Goal: Task Accomplishment & Management: Use online tool/utility

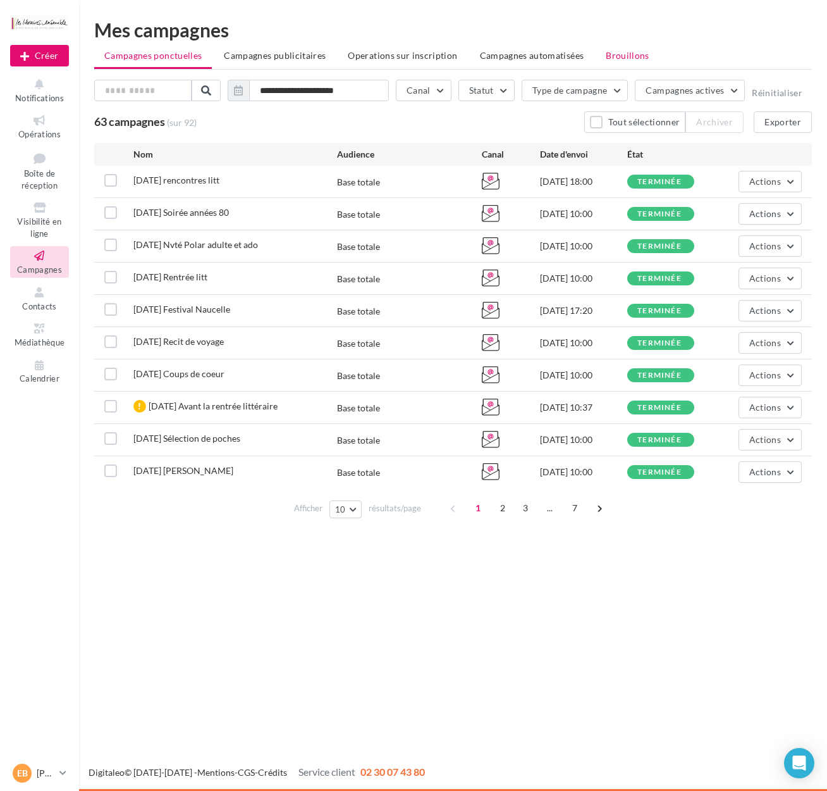
click at [606, 61] on span "Brouillons" at bounding box center [628, 55] width 44 height 11
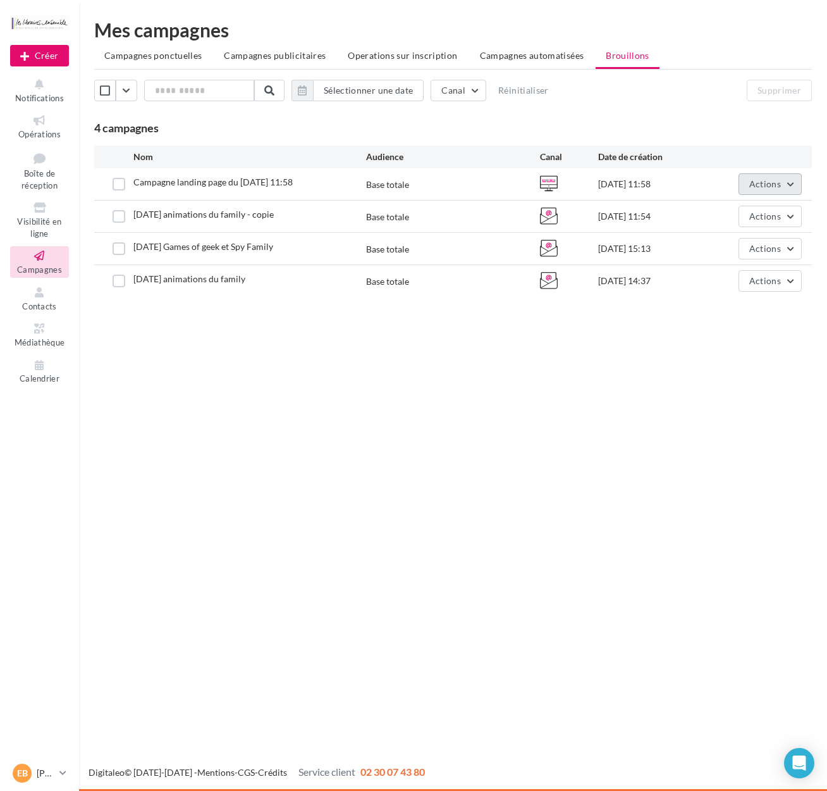
click at [753, 176] on button "Actions" at bounding box center [770, 184] width 63 height 22
click at [722, 305] on button "Supprimer" at bounding box center [739, 312] width 127 height 33
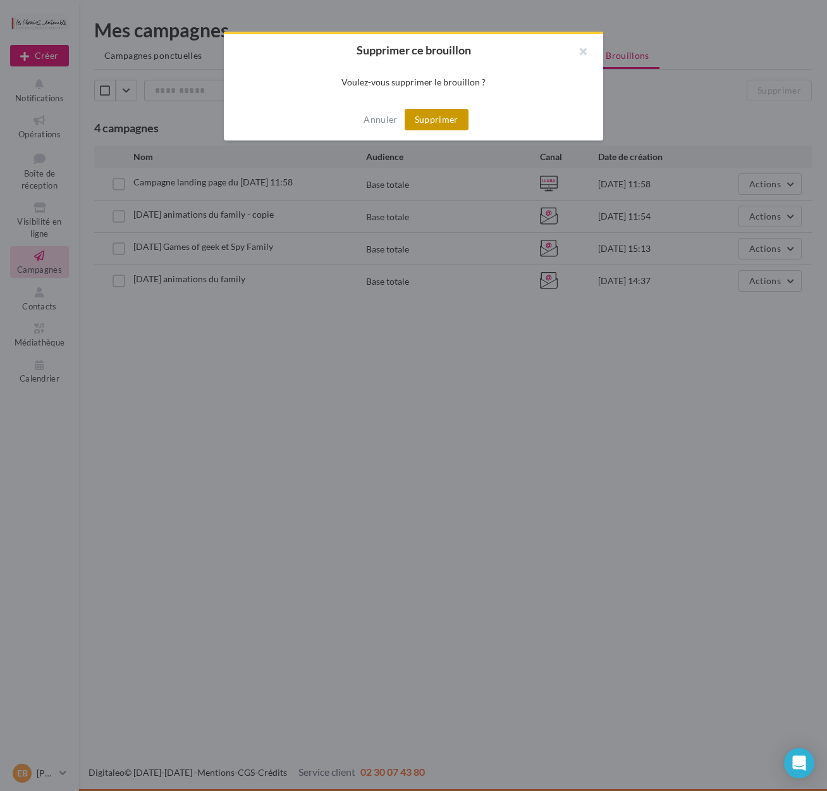
click at [459, 120] on button "Supprimer" at bounding box center [437, 120] width 64 height 22
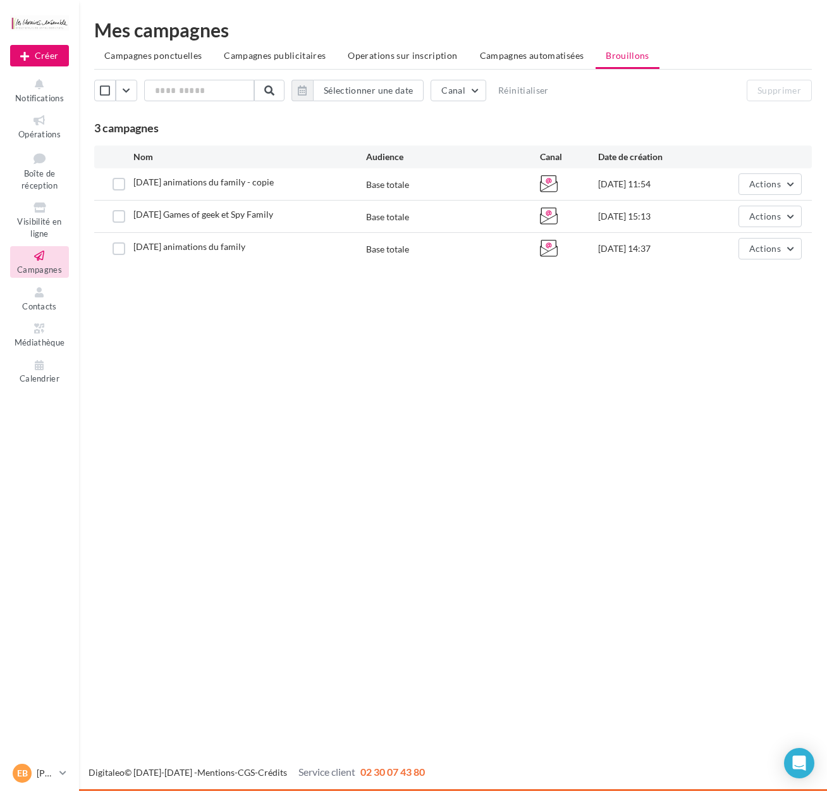
click at [738, 254] on div "Actions" at bounding box center [758, 249] width 87 height 22
click at [747, 251] on button "Actions" at bounding box center [770, 249] width 63 height 22
click at [717, 278] on button "Editer" at bounding box center [739, 278] width 127 height 33
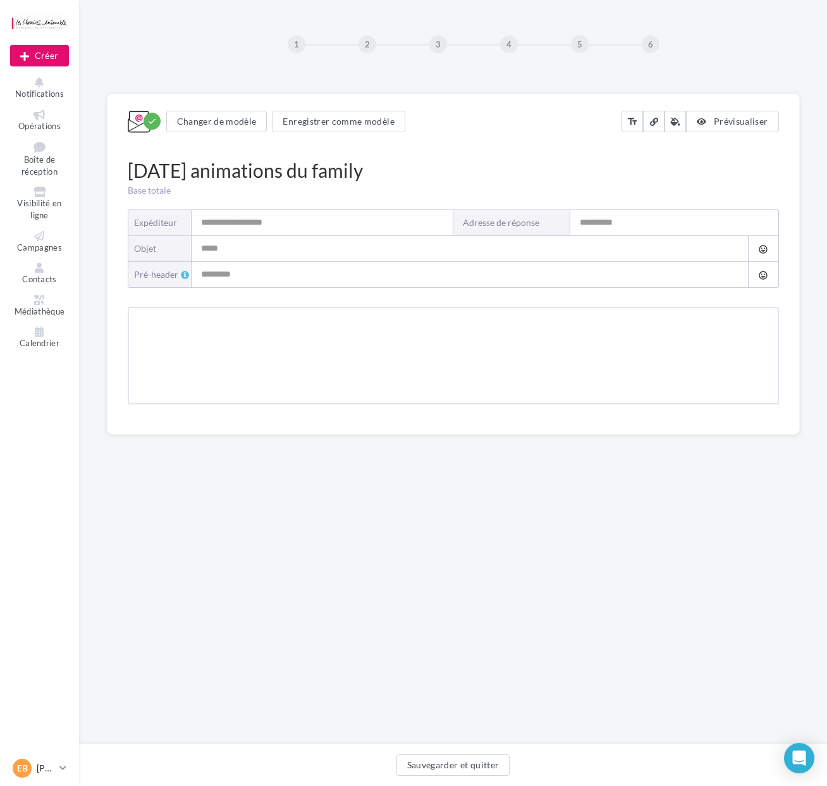
type input "**********"
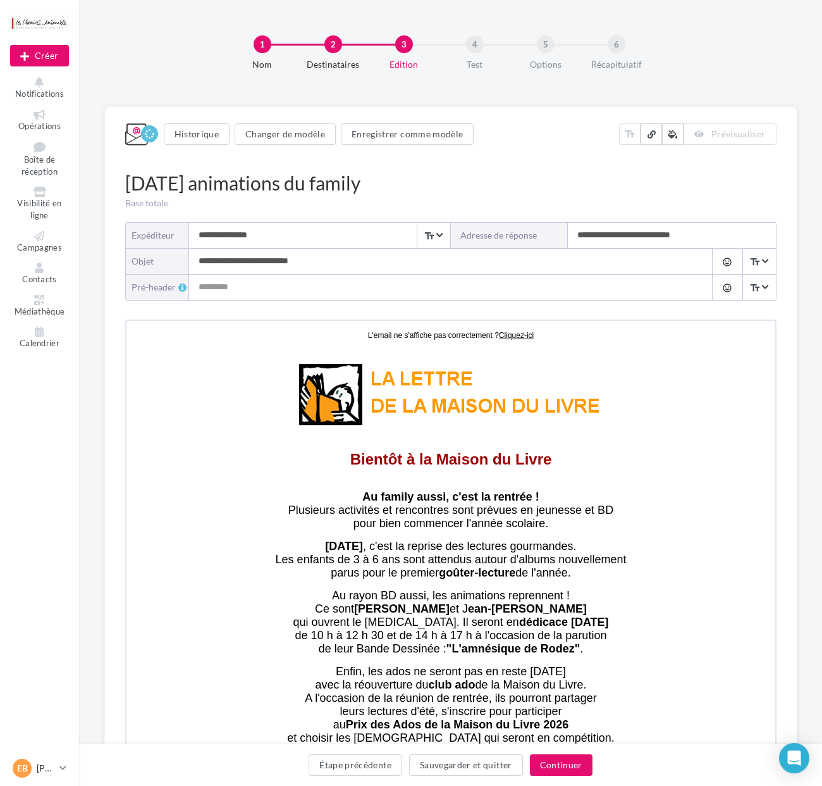
click at [717, 134] on span "Prévisualiser" at bounding box center [739, 133] width 54 height 11
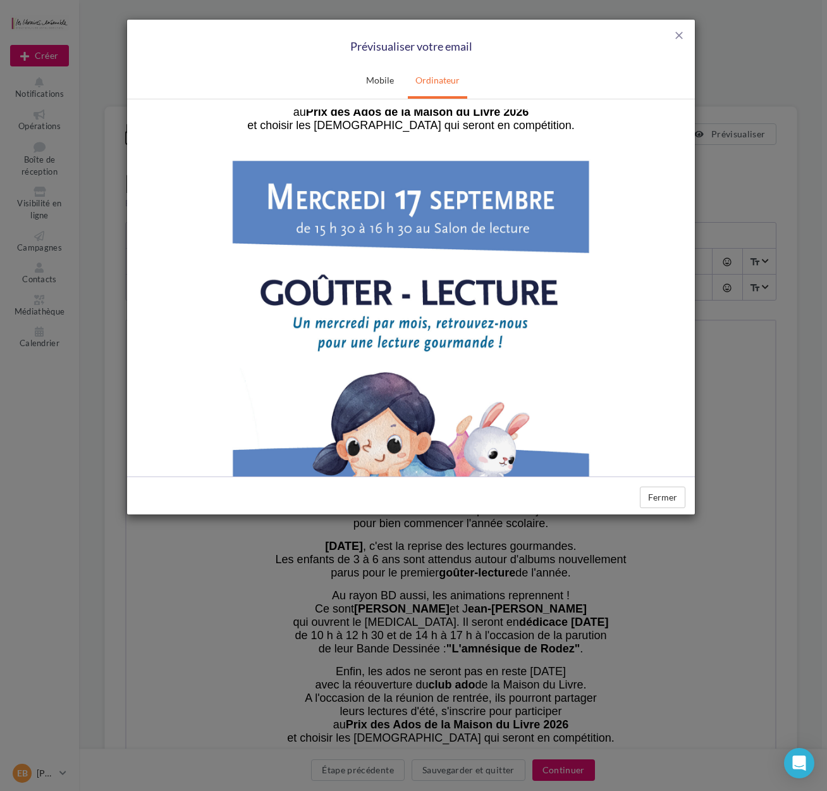
scroll to position [505, 0]
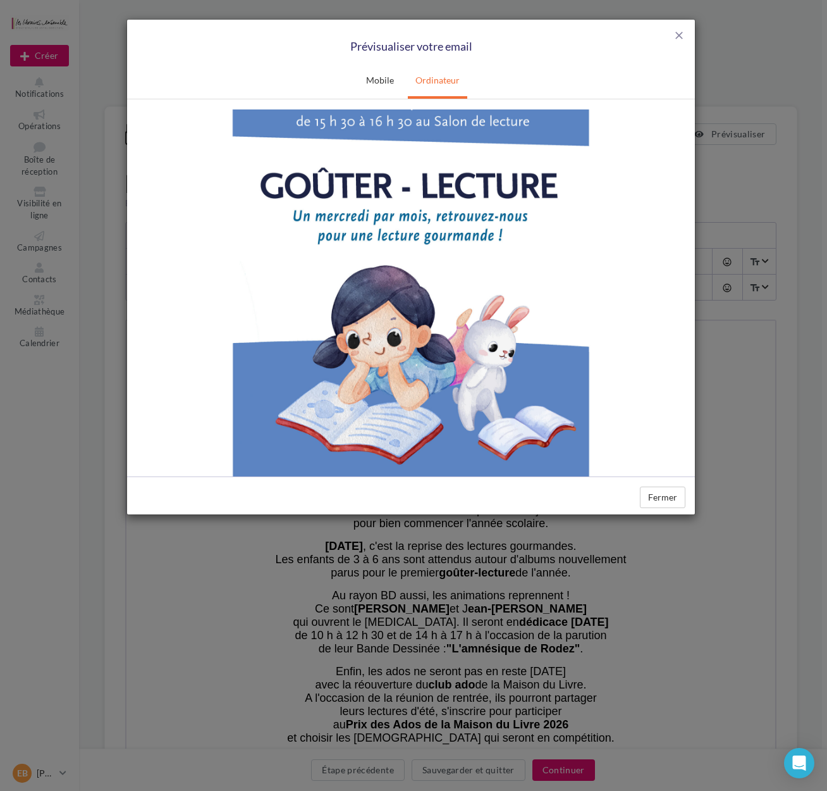
click at [482, 291] on img at bounding box center [411, 308] width 380 height 536
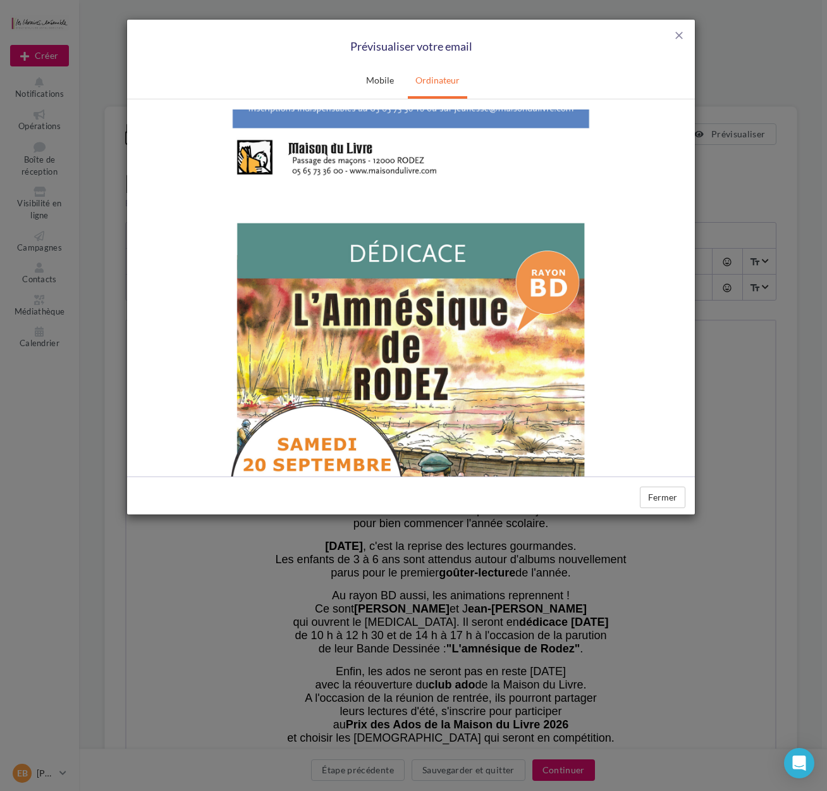
scroll to position [1010, 0]
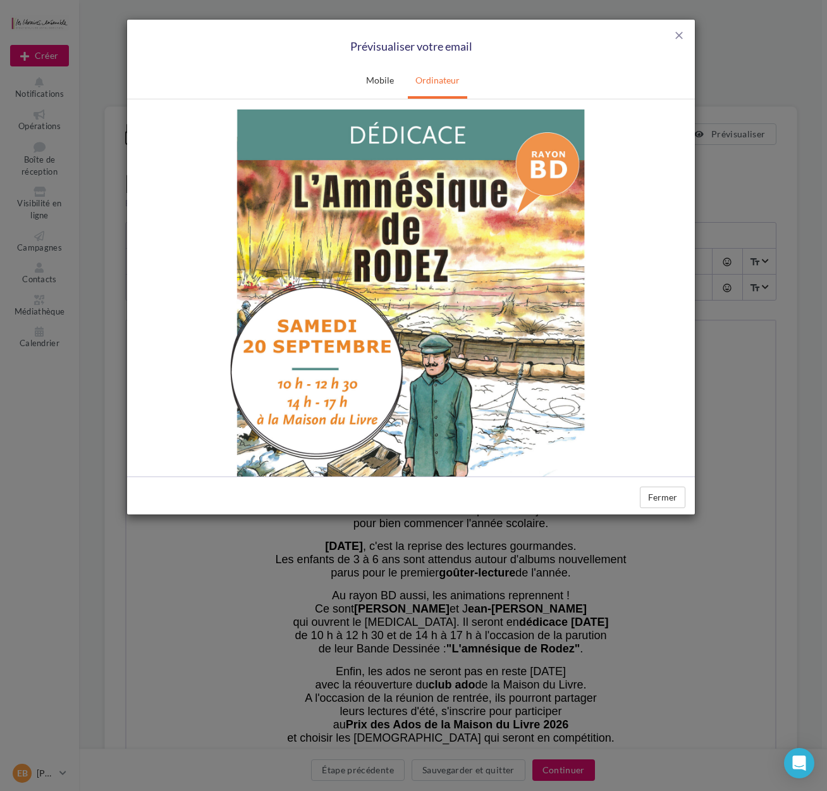
click at [337, 267] on img at bounding box center [411, 356] width 380 height 536
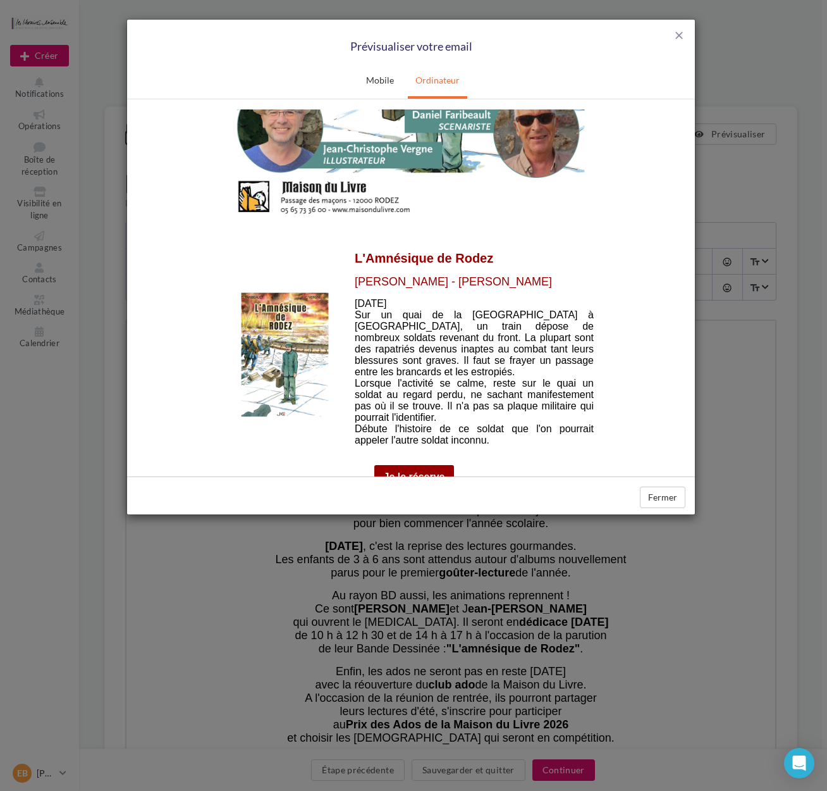
scroll to position [1442, 0]
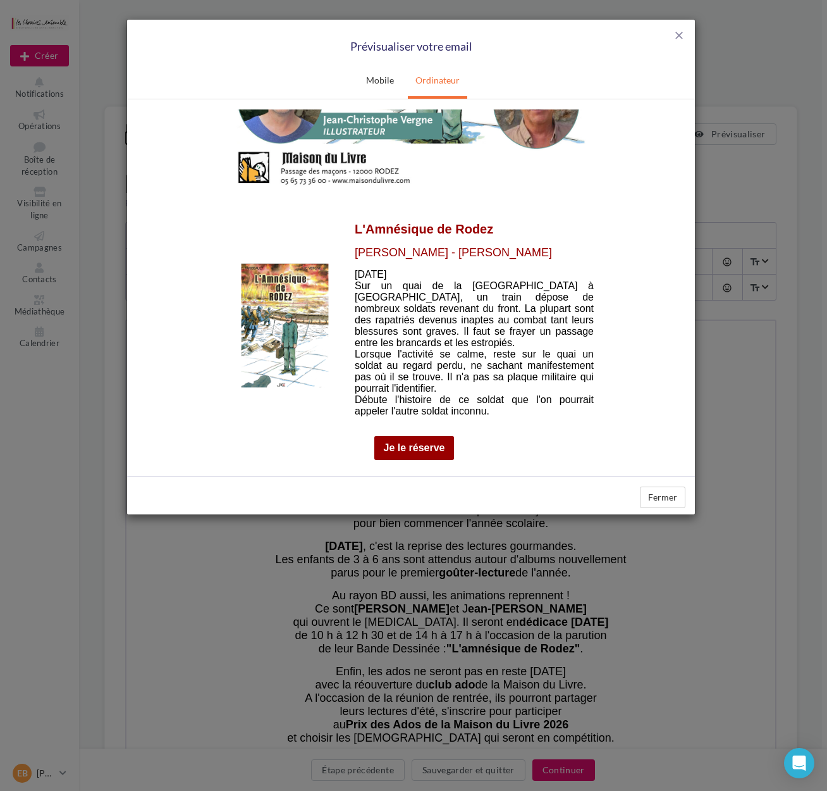
click at [300, 276] on img at bounding box center [285, 325] width 88 height 125
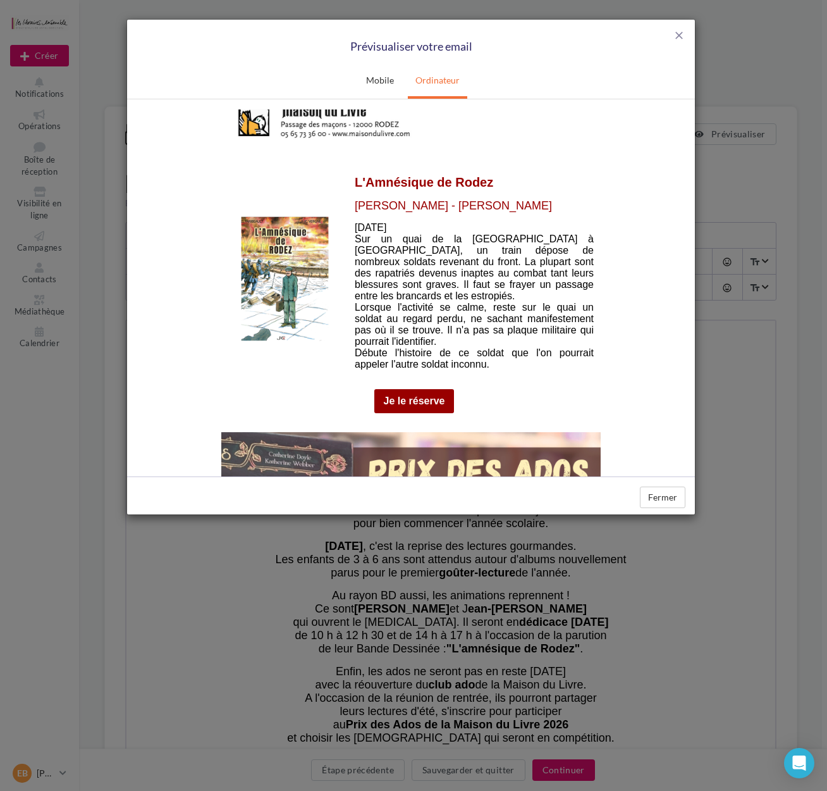
scroll to position [1514, 0]
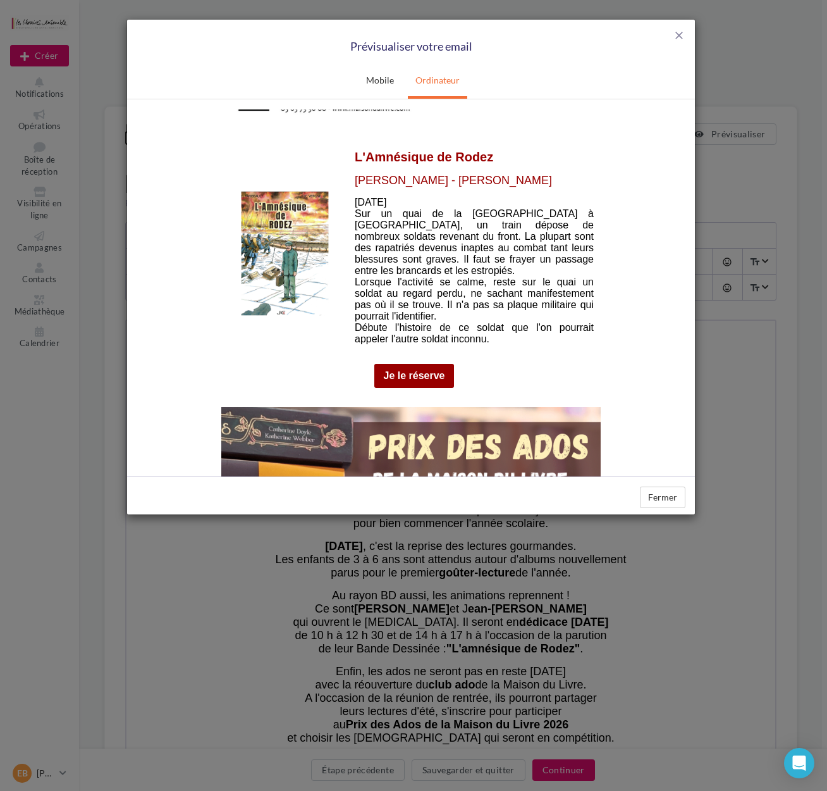
click at [405, 376] on link "Je le réserve" at bounding box center [414, 374] width 61 height 11
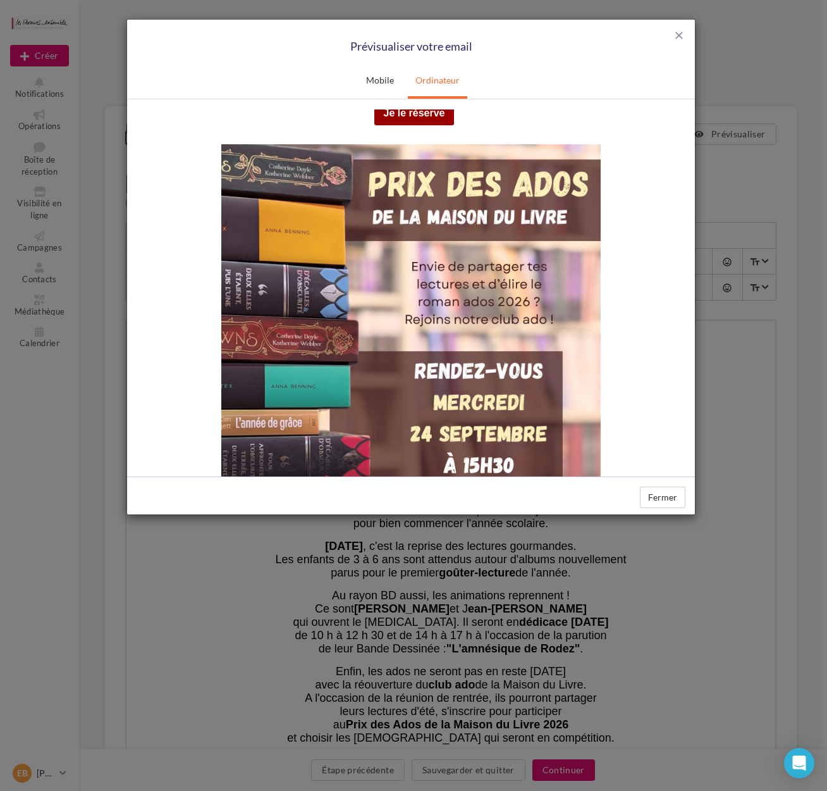
scroll to position [1803, 0]
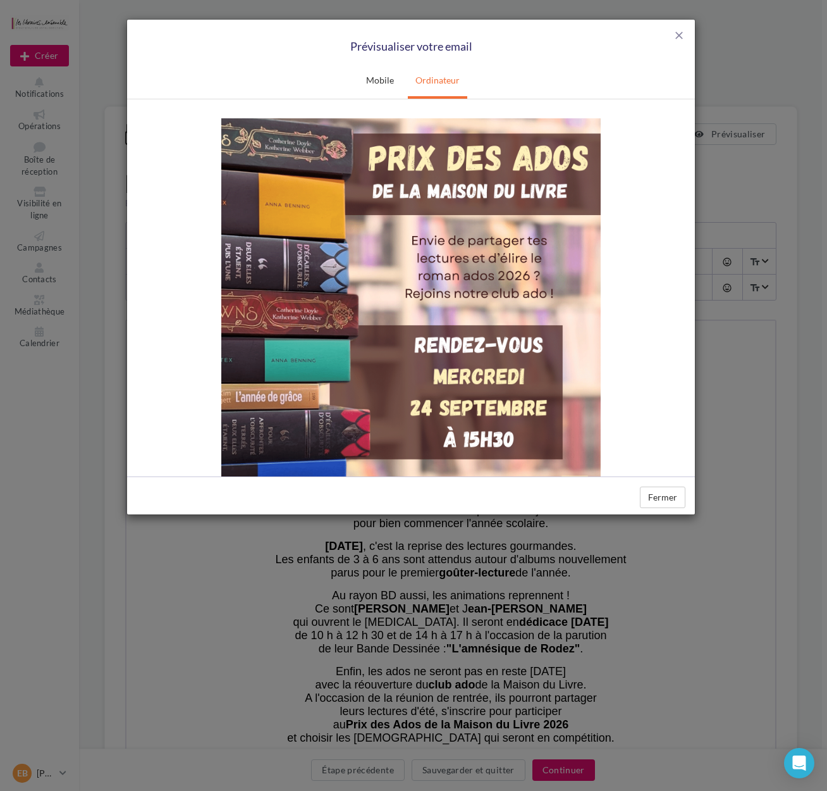
click at [402, 257] on img at bounding box center [411, 386] width 380 height 537
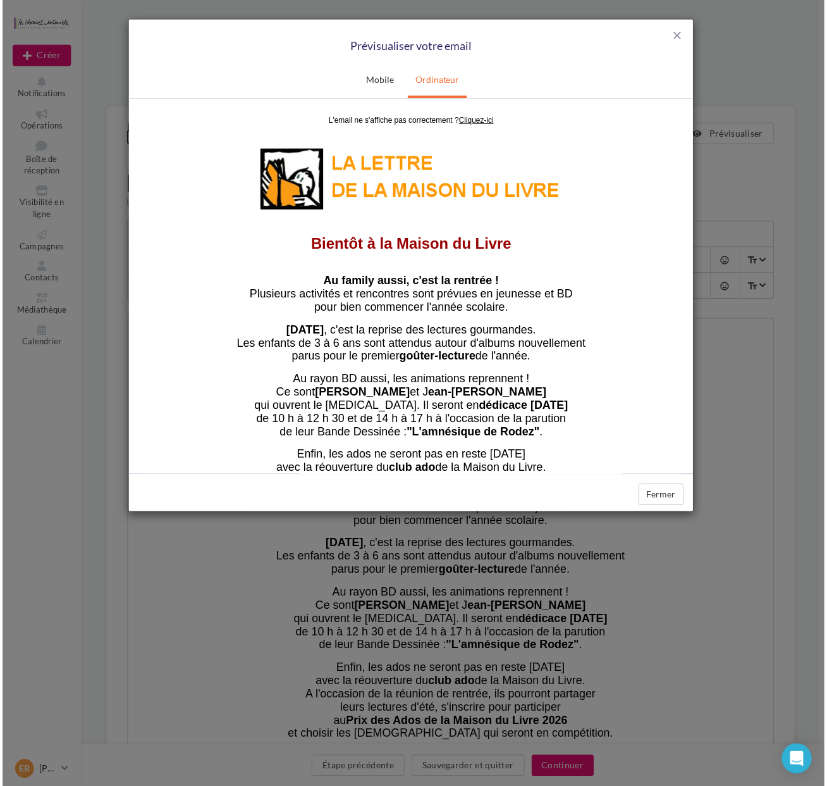
scroll to position [144, 0]
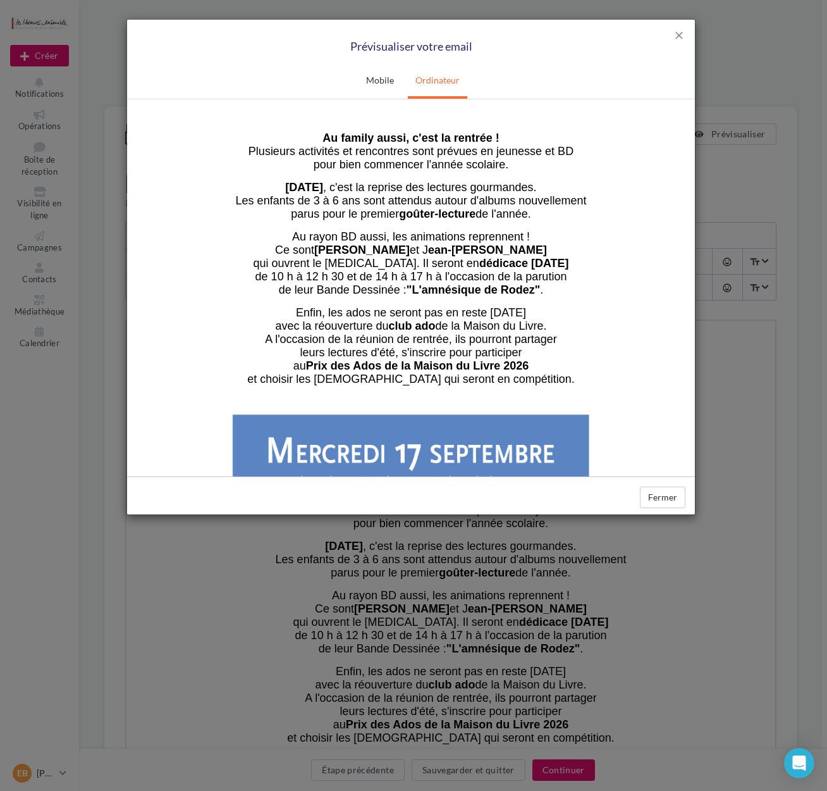
click at [670, 33] on div "close Prévisualiser votre email" at bounding box center [411, 42] width 568 height 45
click at [684, 39] on span "close" at bounding box center [679, 35] width 13 height 13
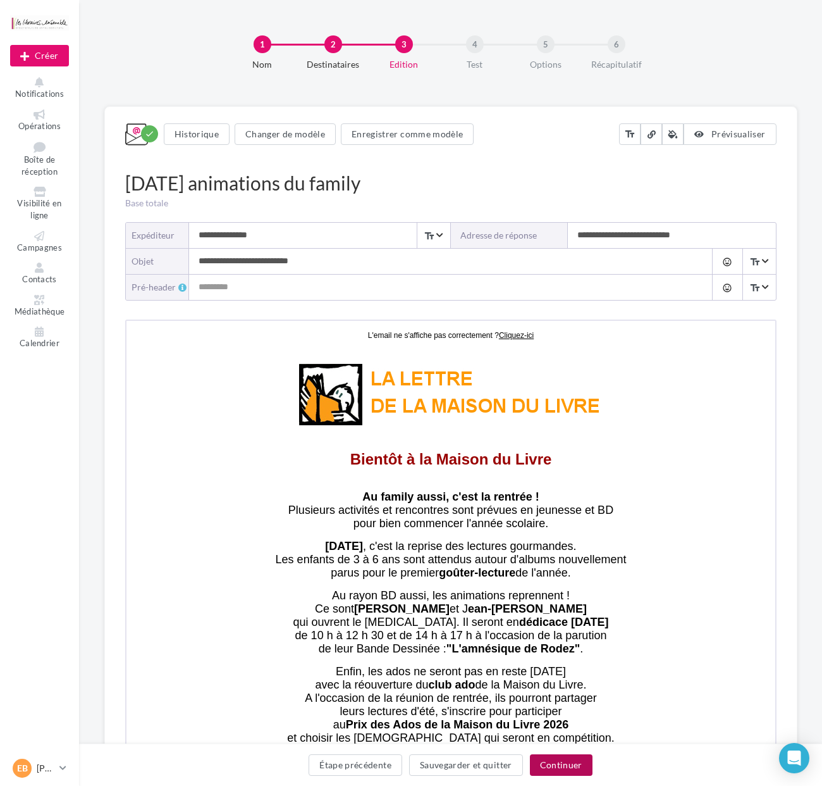
click at [558, 767] on button "Continuer" at bounding box center [561, 765] width 63 height 22
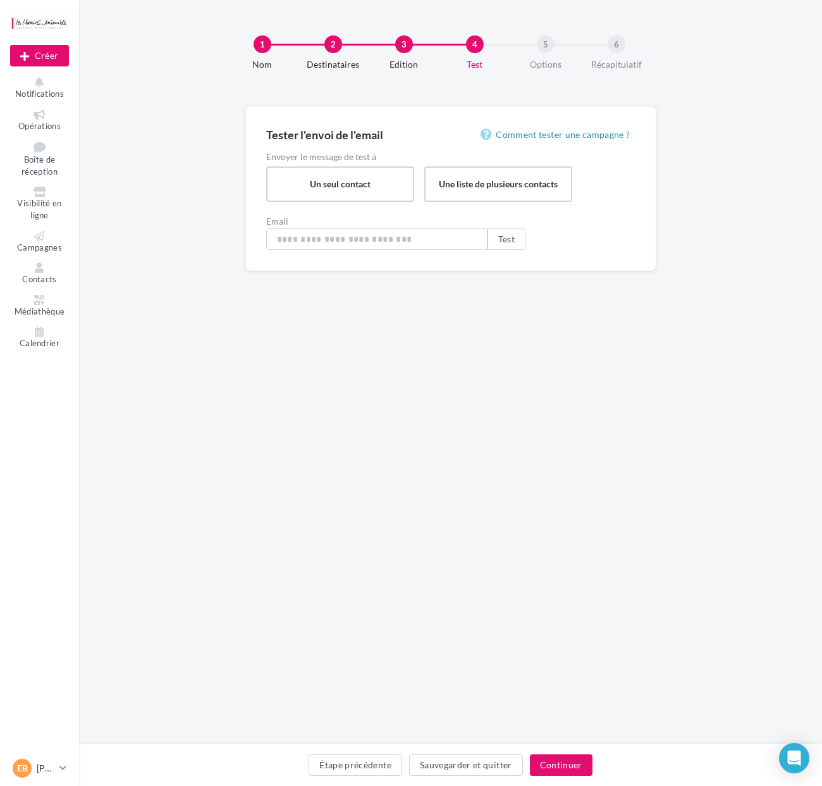
type input "**********"
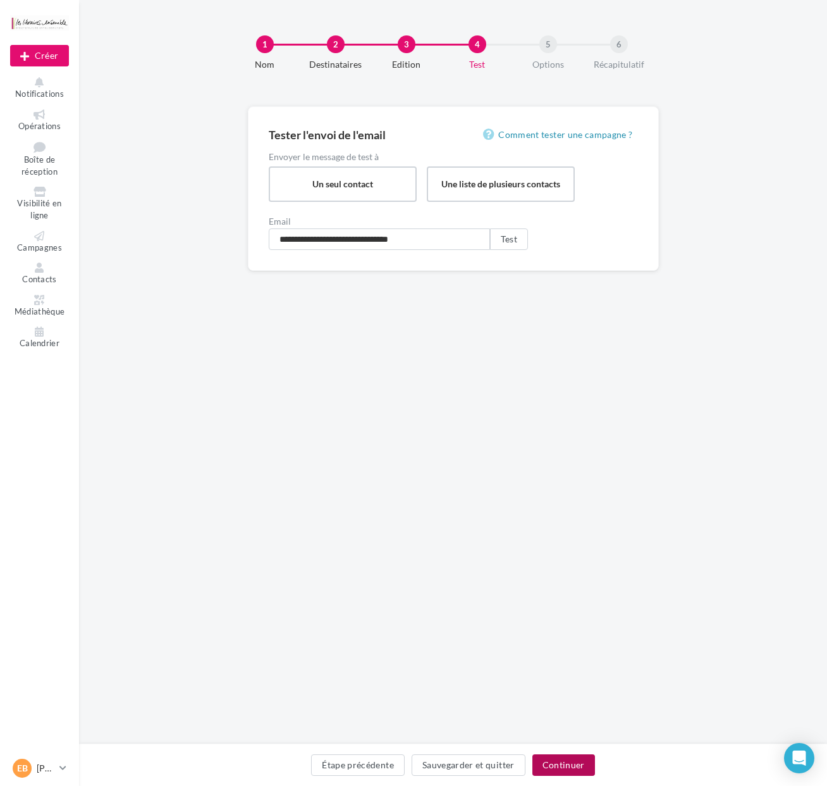
click at [540, 760] on button "Continuer" at bounding box center [564, 765] width 63 height 22
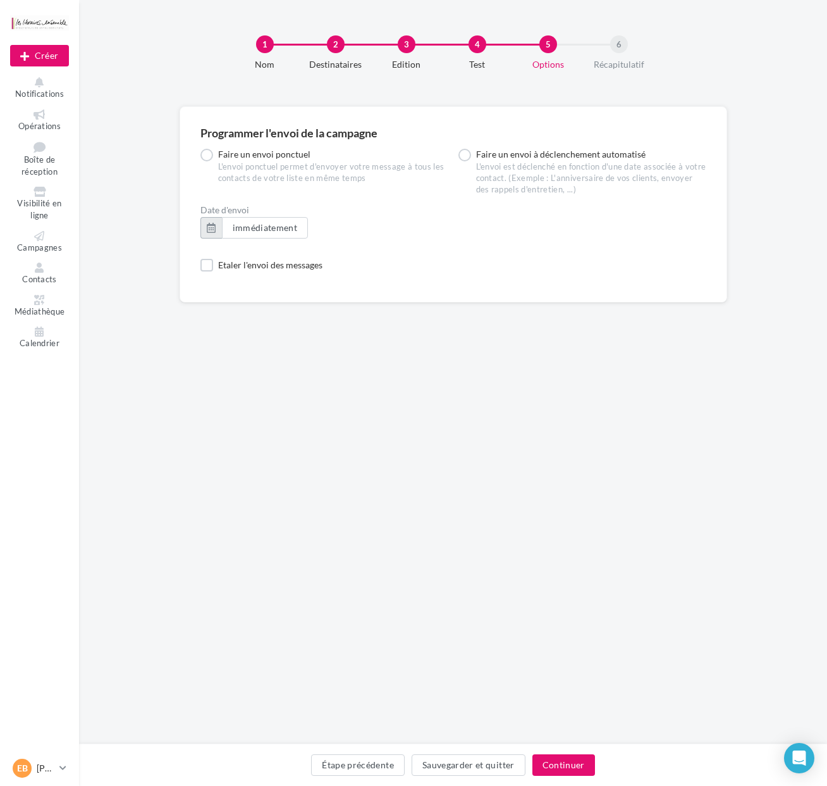
click at [221, 231] on button "button" at bounding box center [212, 228] width 22 height 22
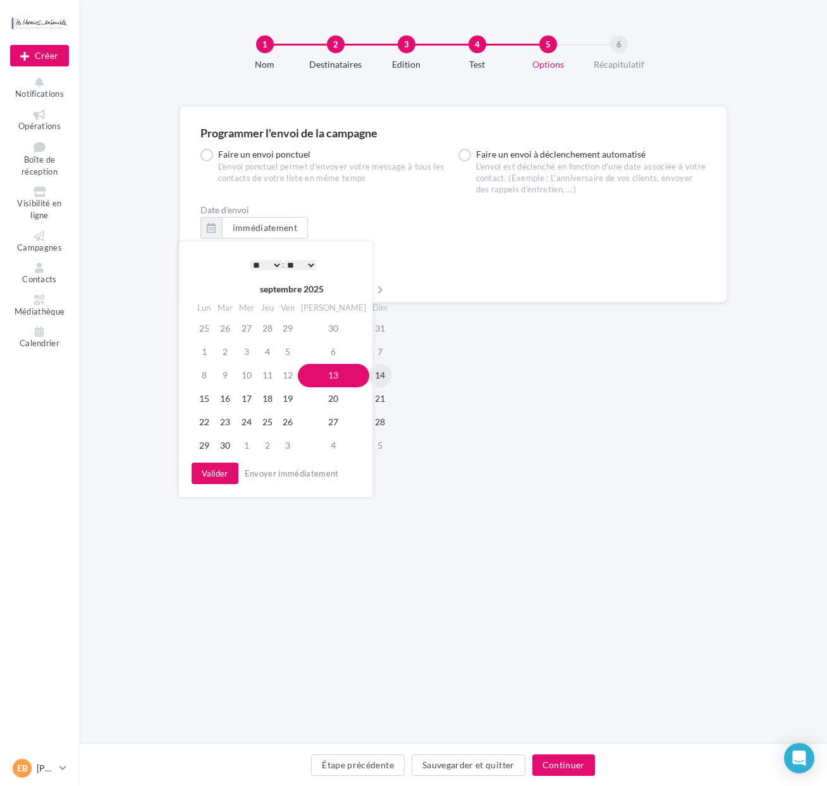
click at [369, 378] on td "14" at bounding box center [380, 375] width 22 height 23
click at [220, 476] on button "Valider" at bounding box center [215, 473] width 47 height 22
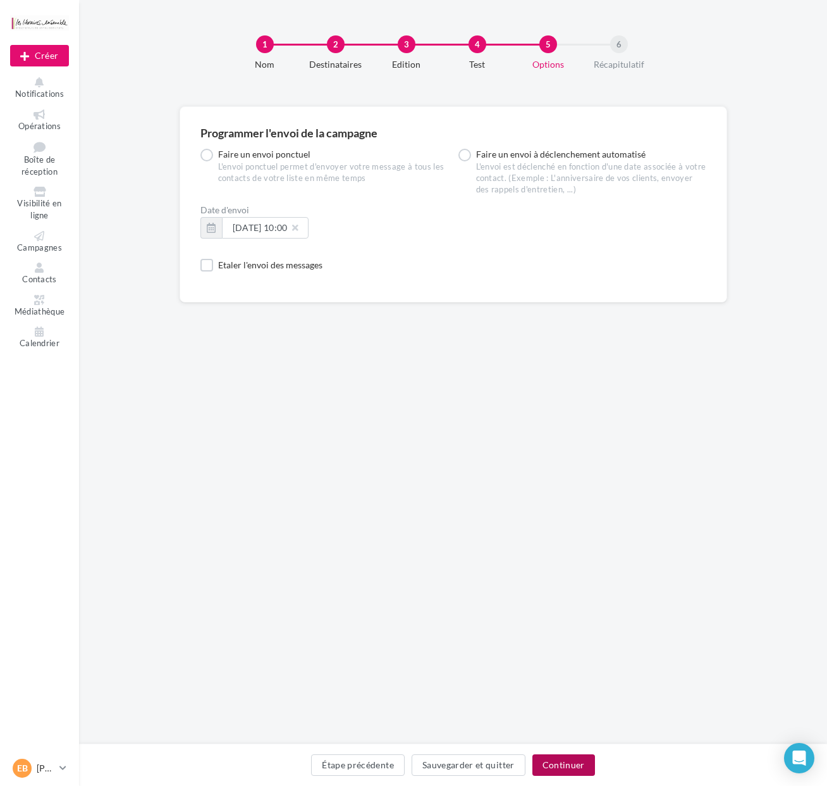
click at [548, 761] on button "Continuer" at bounding box center [564, 765] width 63 height 22
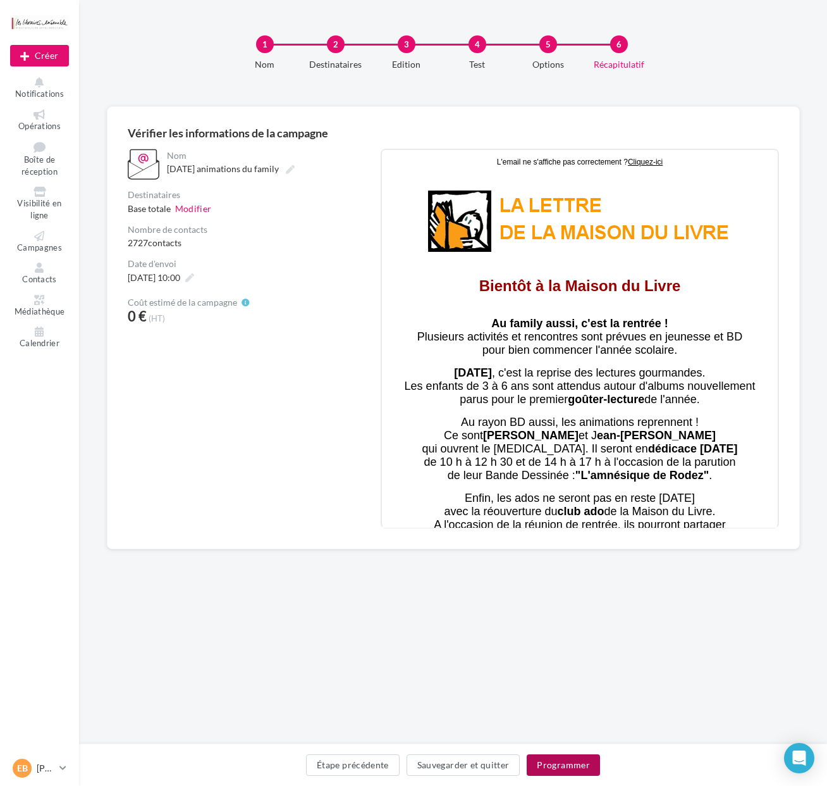
click at [561, 757] on button "Programmer" at bounding box center [563, 765] width 73 height 22
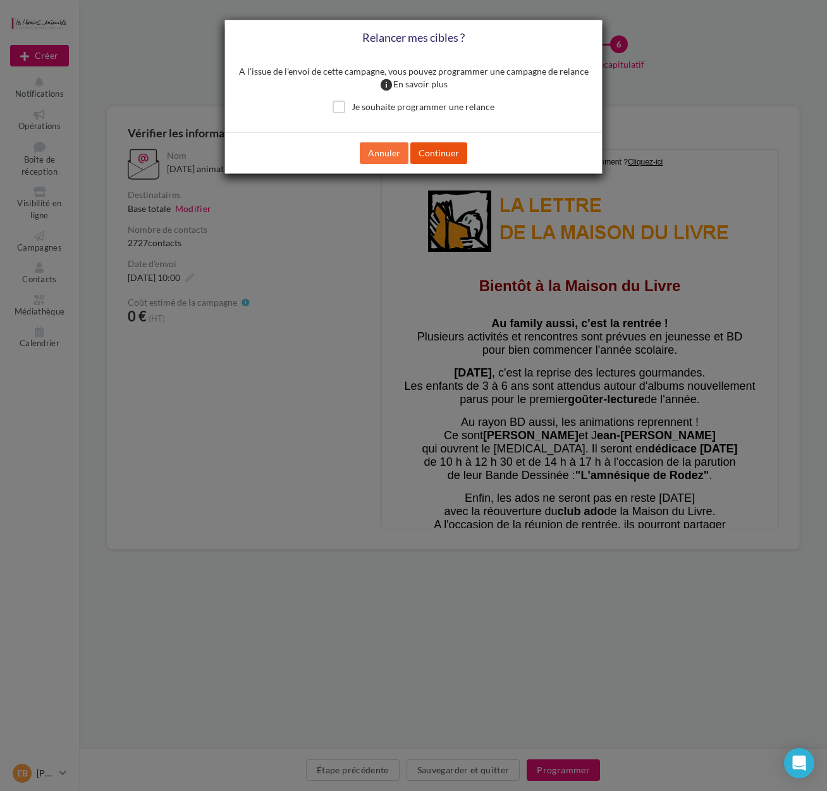
click at [418, 153] on button "Continuer" at bounding box center [439, 153] width 57 height 22
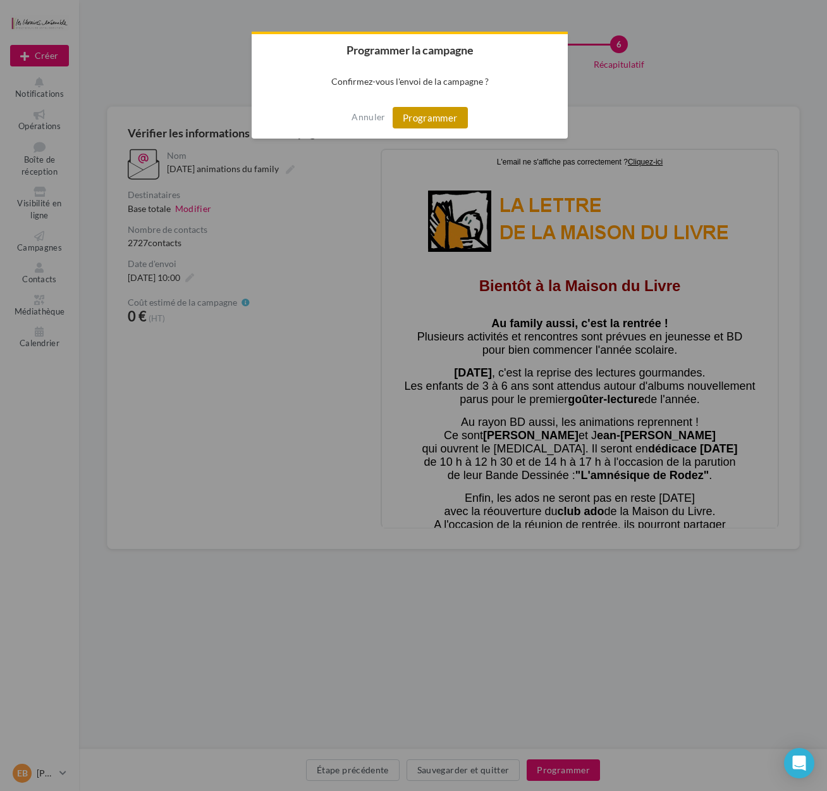
click at [419, 114] on button "Programmer" at bounding box center [430, 118] width 75 height 22
